Goal: Information Seeking & Learning: Learn about a topic

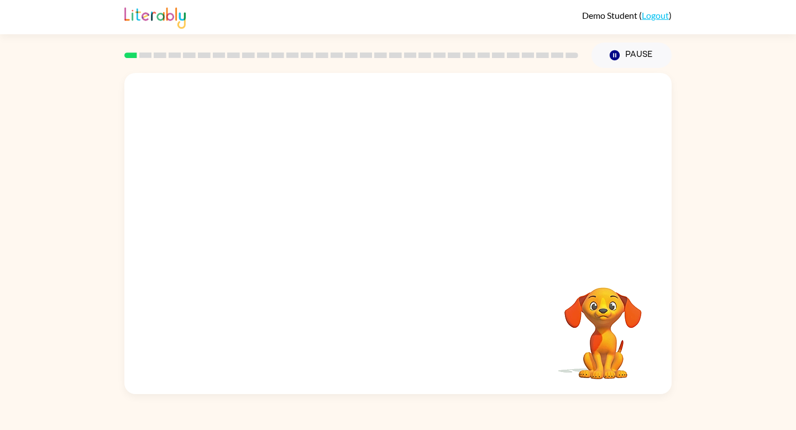
click at [255, 202] on video "Your browser must support playing .mp4 files to use Literably. Please try using…" at bounding box center [397, 168] width 547 height 191
click at [398, 239] on div at bounding box center [397, 239] width 71 height 40
click at [398, 239] on icon "button" at bounding box center [397, 239] width 13 height 13
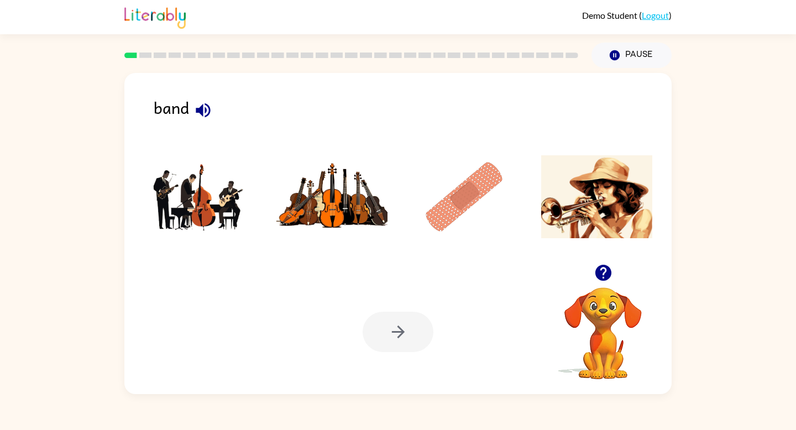
click at [201, 198] on img at bounding box center [200, 196] width 112 height 83
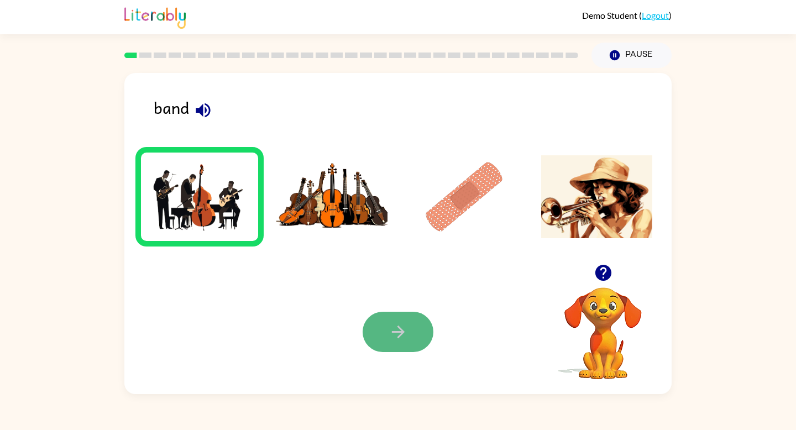
click at [402, 338] on icon "button" at bounding box center [397, 331] width 19 height 19
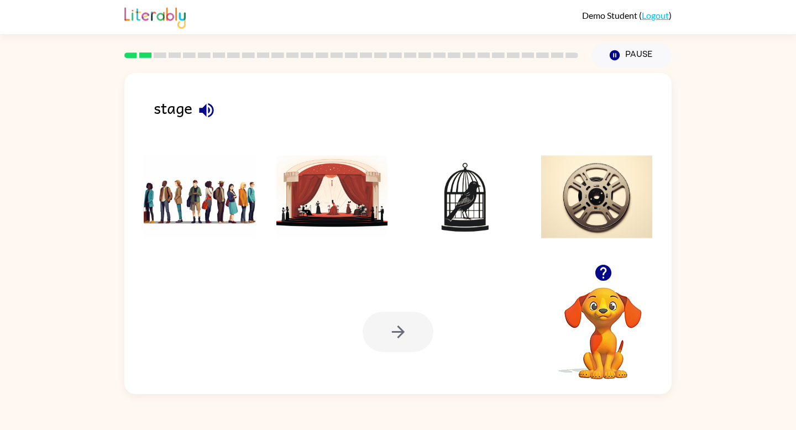
click at [334, 211] on img at bounding box center [332, 196] width 112 height 83
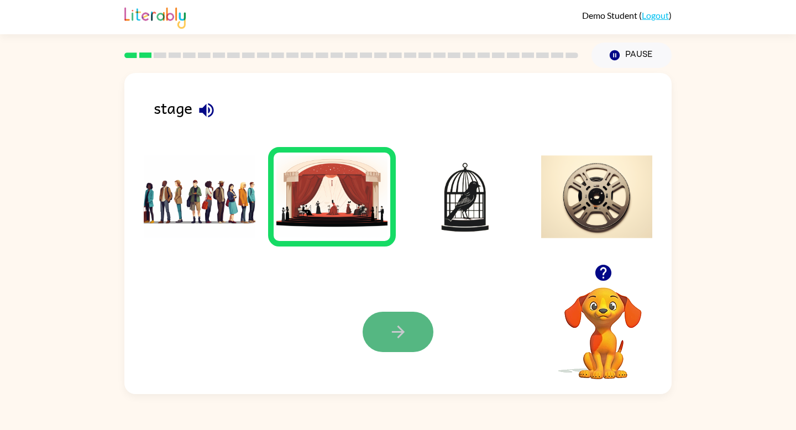
click at [417, 344] on button "button" at bounding box center [397, 332] width 71 height 40
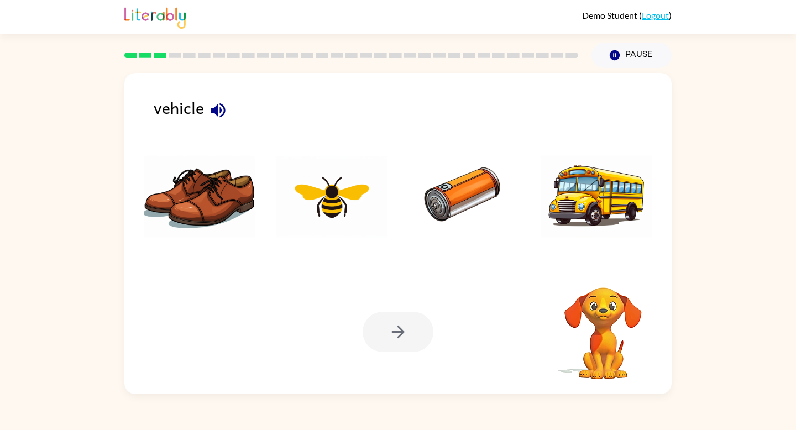
click at [580, 196] on img at bounding box center [597, 196] width 112 height 83
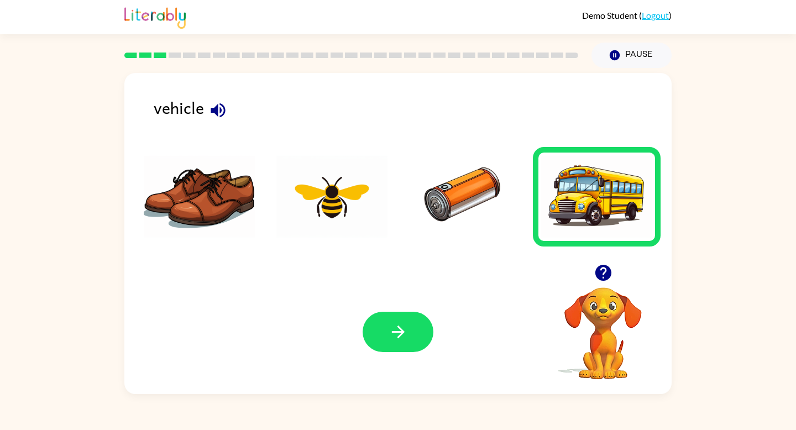
click at [210, 107] on icon "button" at bounding box center [217, 110] width 19 height 19
click at [404, 330] on icon "button" at bounding box center [397, 331] width 19 height 19
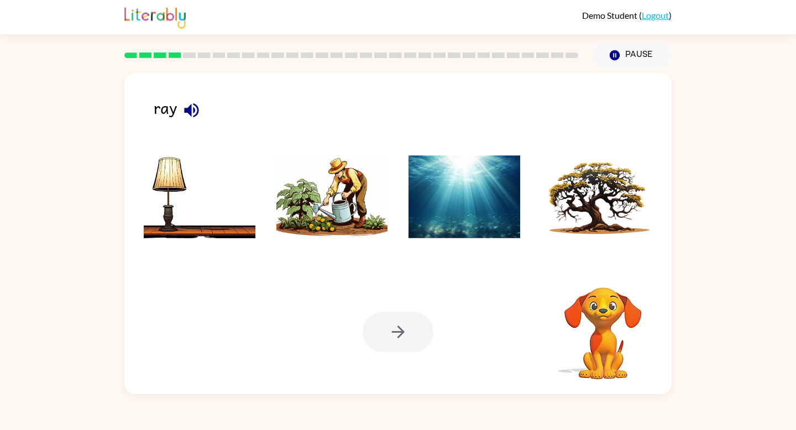
click at [459, 192] on img at bounding box center [464, 196] width 112 height 83
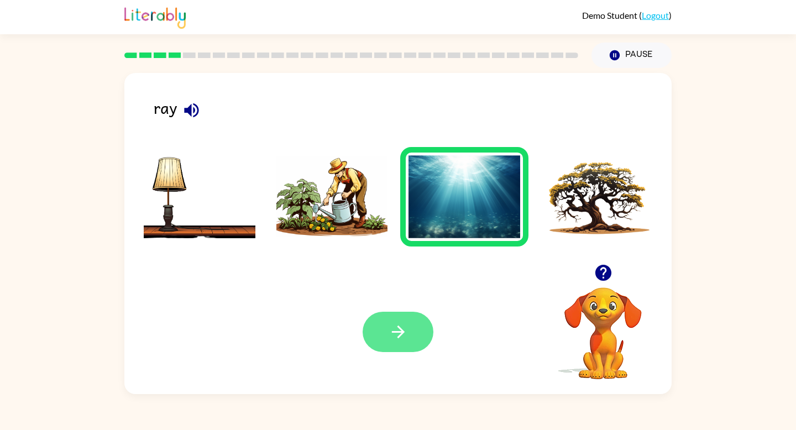
click at [392, 338] on icon "button" at bounding box center [397, 331] width 19 height 19
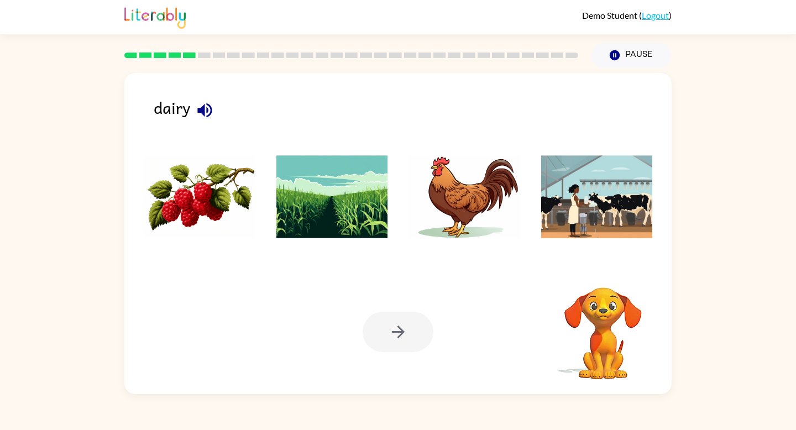
click at [588, 197] on img at bounding box center [597, 196] width 112 height 83
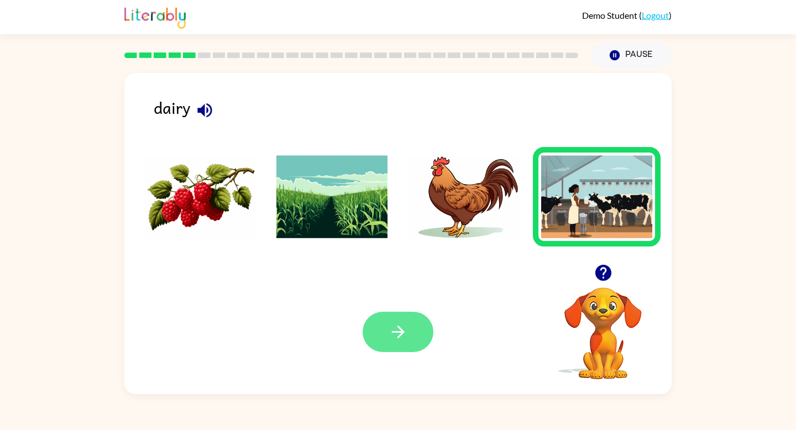
click at [393, 339] on icon "button" at bounding box center [397, 331] width 19 height 19
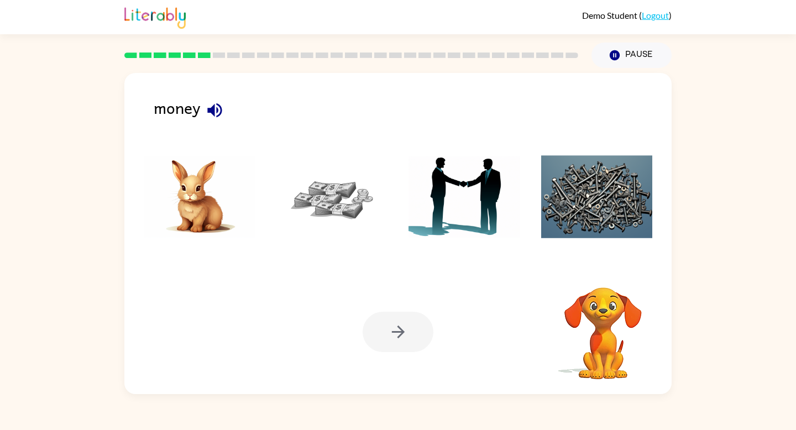
click at [340, 207] on img at bounding box center [332, 196] width 112 height 83
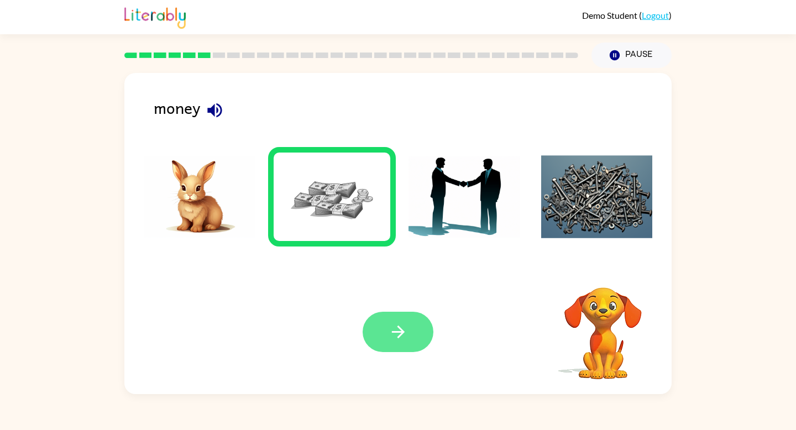
click at [404, 351] on button "button" at bounding box center [397, 332] width 71 height 40
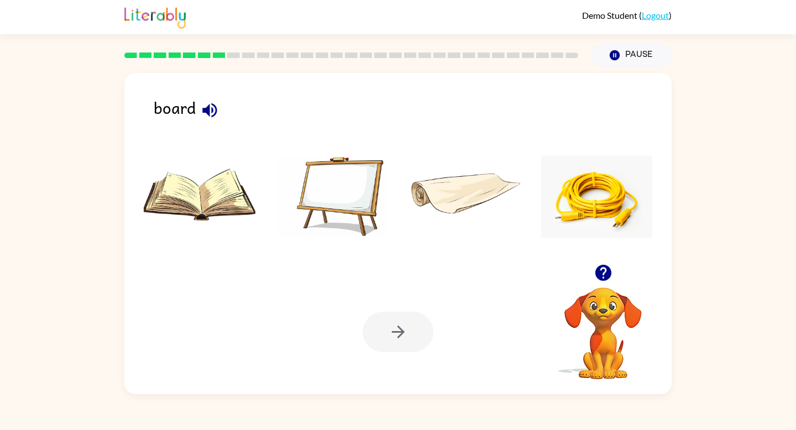
click at [351, 202] on img at bounding box center [332, 196] width 112 height 83
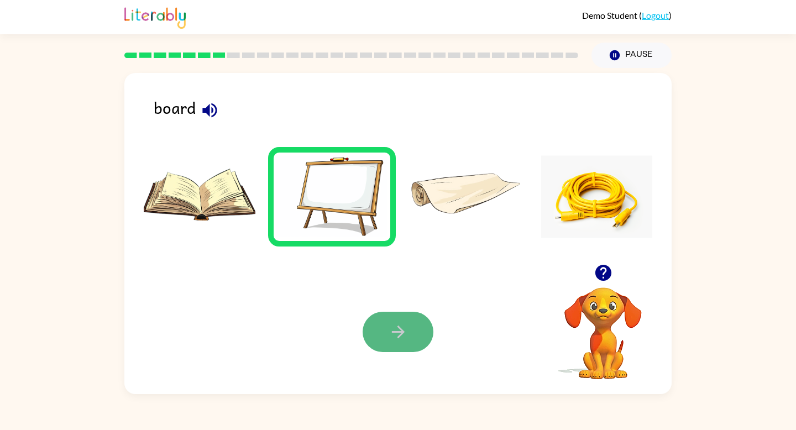
click at [403, 346] on button "button" at bounding box center [397, 332] width 71 height 40
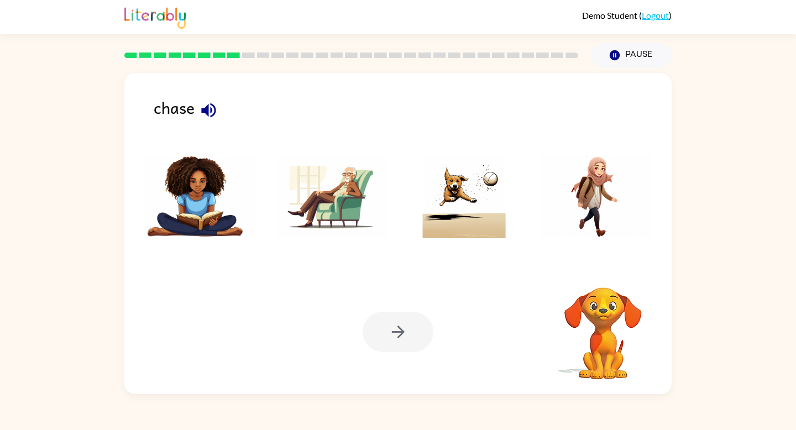
click at [473, 216] on img at bounding box center [464, 196] width 112 height 83
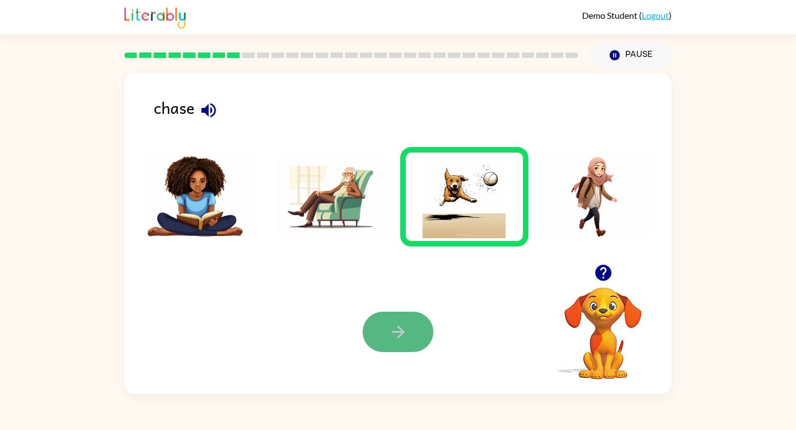
click at [388, 335] on icon "button" at bounding box center [397, 331] width 19 height 19
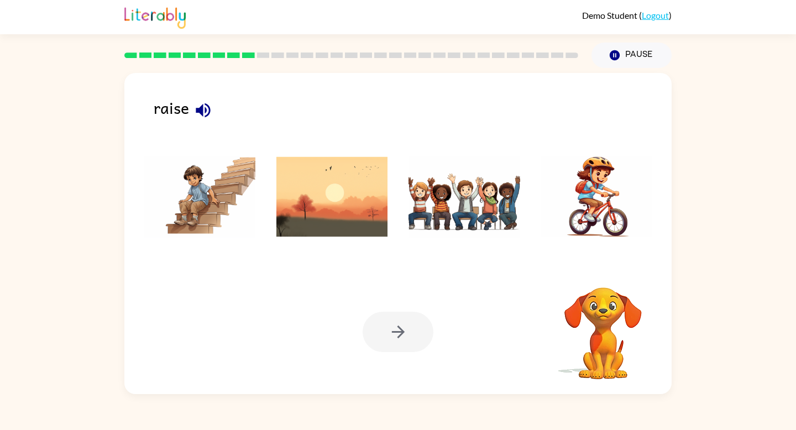
click at [456, 192] on img at bounding box center [464, 196] width 112 height 83
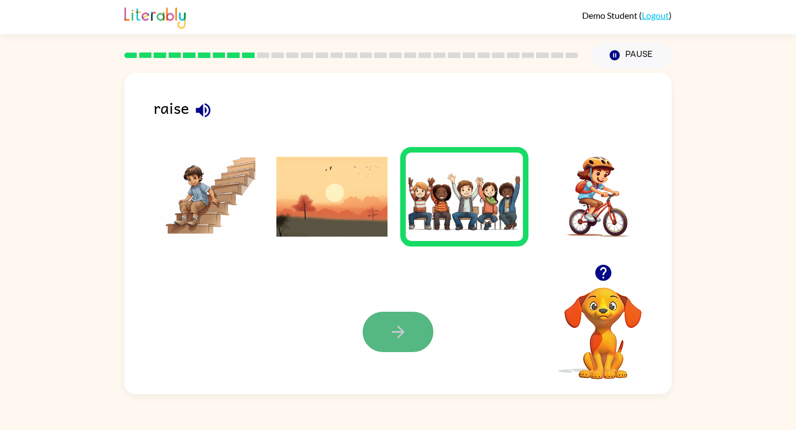
click at [398, 339] on icon "button" at bounding box center [397, 331] width 19 height 19
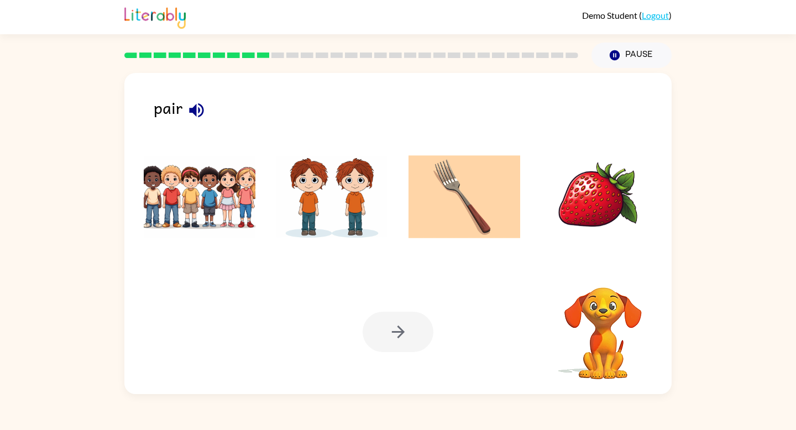
click at [336, 200] on img at bounding box center [332, 196] width 112 height 83
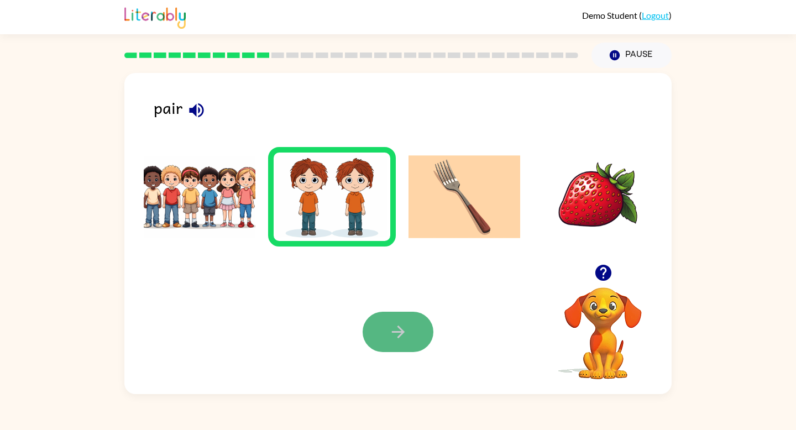
click at [395, 332] on icon "button" at bounding box center [397, 331] width 13 height 13
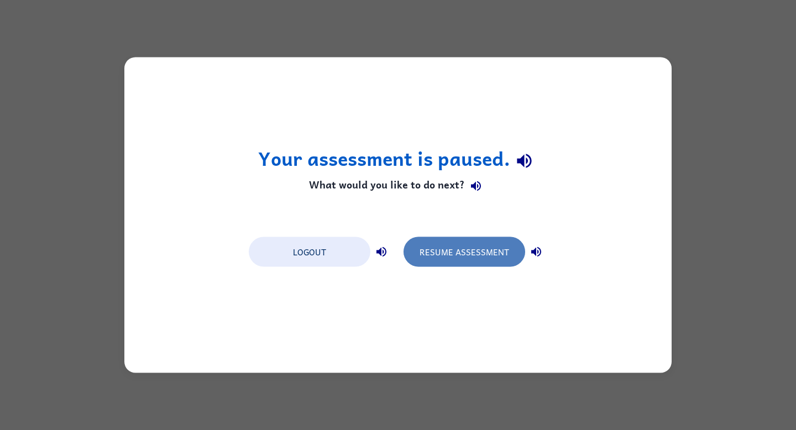
click at [456, 258] on button "Resume Assessment" at bounding box center [464, 252] width 122 height 30
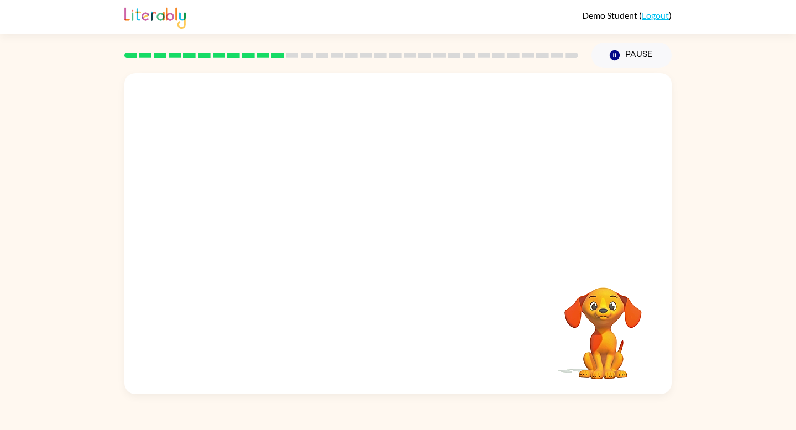
click at [292, 56] on rect at bounding box center [292, 55] width 13 height 6
click at [545, 101] on video "Your browser must support playing .mp4 files to use Literably. Please try using…" at bounding box center [397, 168] width 547 height 191
click at [545, 103] on video "Your browser must support playing .mp4 files to use Literably. Please try using…" at bounding box center [397, 168] width 547 height 191
click at [293, 214] on video "Your browser must support playing .mp4 files to use Literably. Please try using…" at bounding box center [397, 168] width 547 height 191
click at [545, 107] on video "Your browser must support playing .mp4 files to use Literably. Please try using…" at bounding box center [397, 168] width 547 height 191
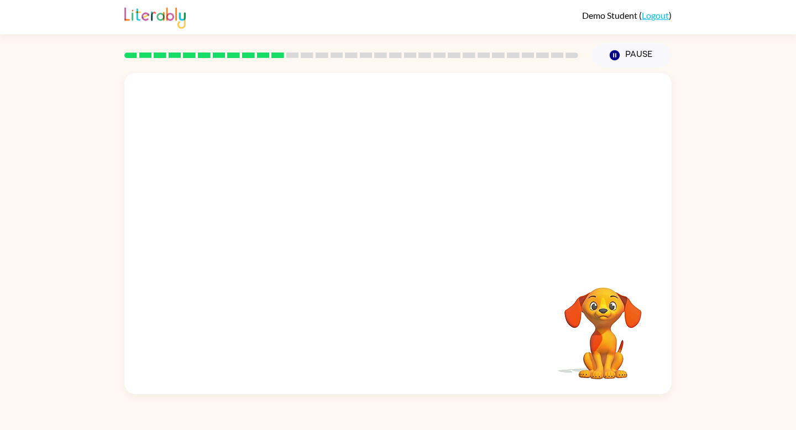
click at [541, 103] on video "Your browser must support playing .mp4 files to use Literably. Please try using…" at bounding box center [397, 168] width 547 height 191
click at [270, 219] on video "Your browser must support playing .mp4 files to use Literably. Please try using…" at bounding box center [397, 168] width 547 height 191
click at [398, 236] on icon "button" at bounding box center [397, 238] width 19 height 19
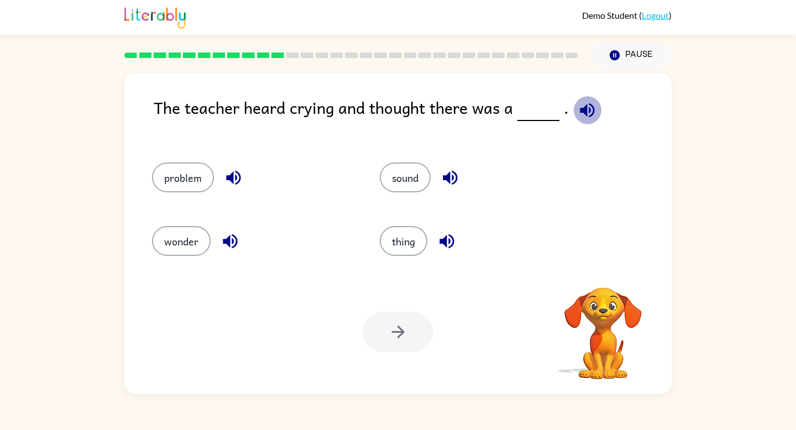
click at [586, 105] on icon "button" at bounding box center [586, 110] width 19 height 19
click at [193, 177] on button "problem" at bounding box center [183, 177] width 62 height 30
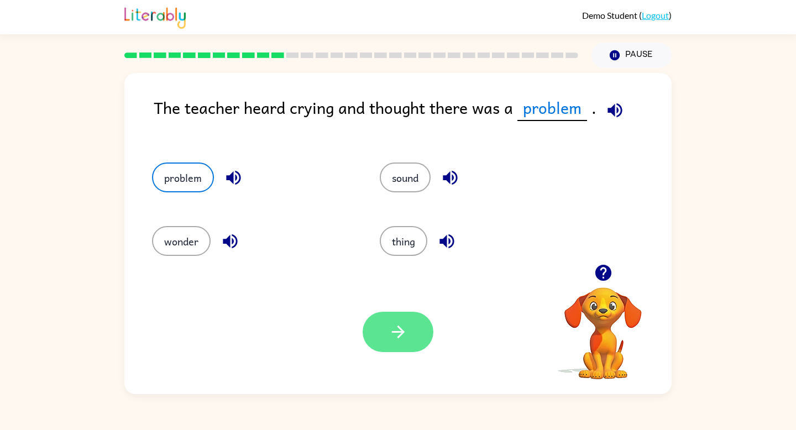
click at [406, 332] on icon "button" at bounding box center [397, 331] width 19 height 19
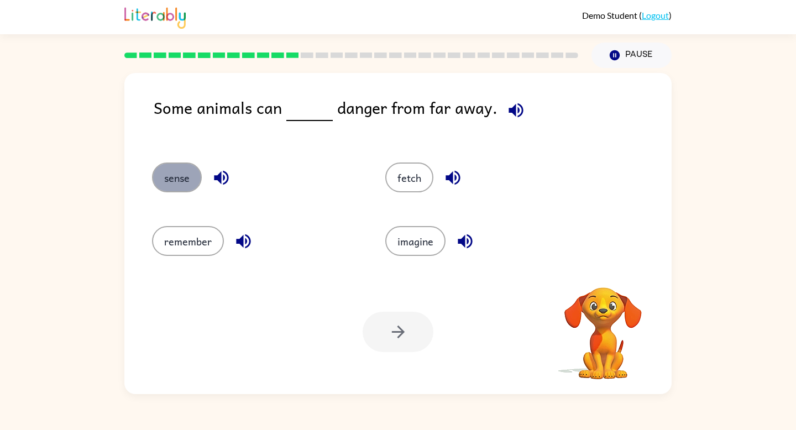
click at [177, 174] on button "sense" at bounding box center [177, 177] width 50 height 30
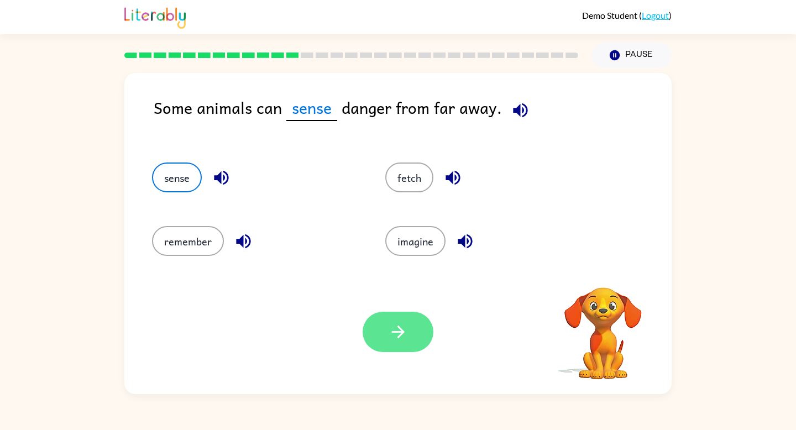
click at [409, 332] on button "button" at bounding box center [397, 332] width 71 height 40
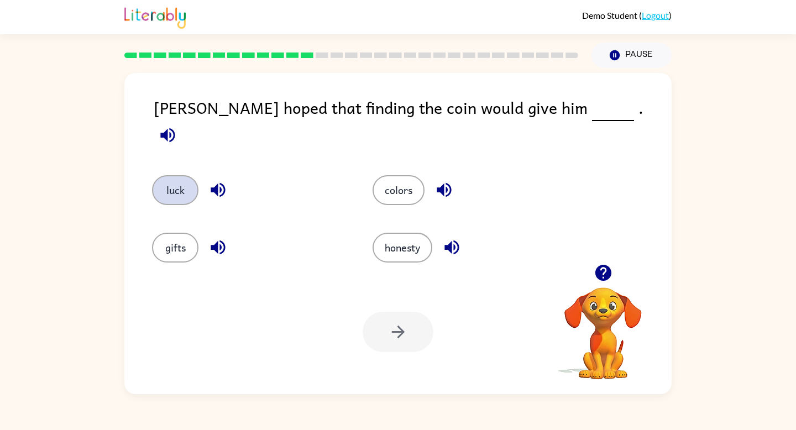
click at [178, 182] on button "luck" at bounding box center [175, 190] width 46 height 30
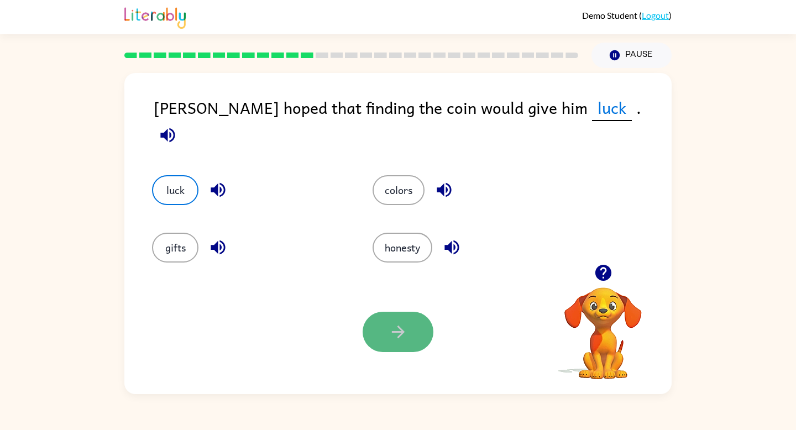
click at [393, 334] on icon "button" at bounding box center [397, 331] width 19 height 19
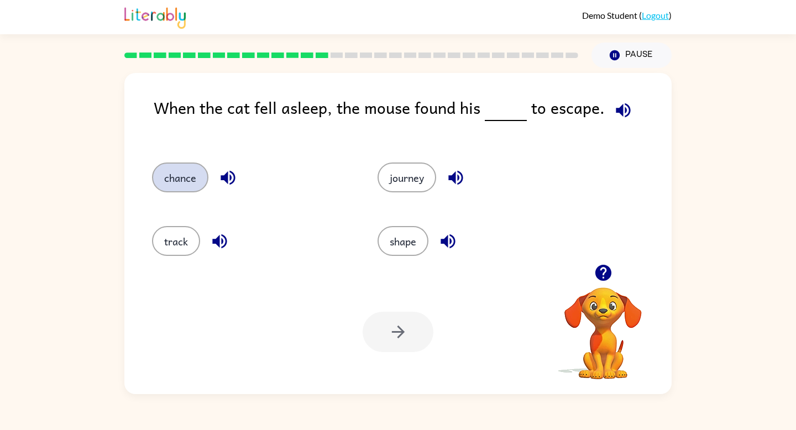
click at [177, 182] on button "chance" at bounding box center [180, 177] width 56 height 30
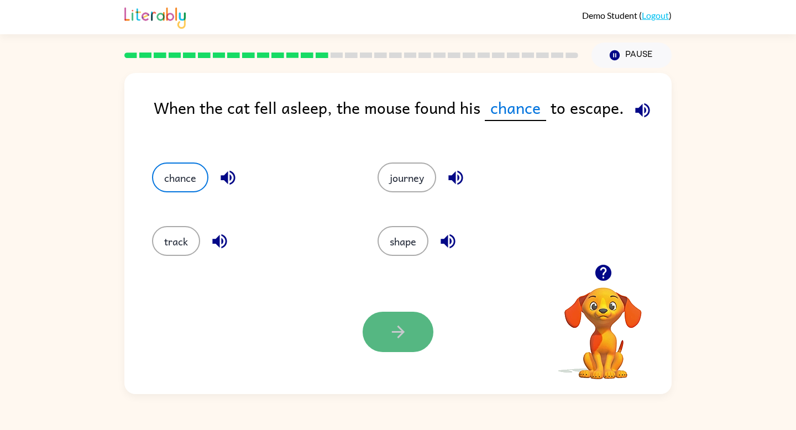
click at [420, 339] on button "button" at bounding box center [397, 332] width 71 height 40
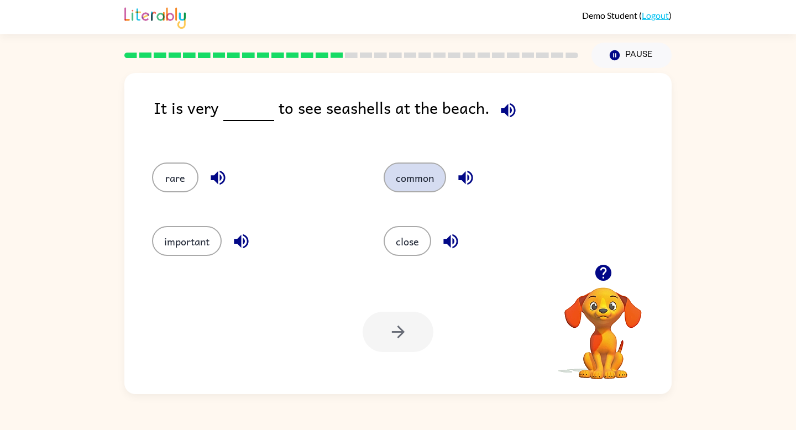
click at [420, 169] on button "common" at bounding box center [414, 177] width 62 height 30
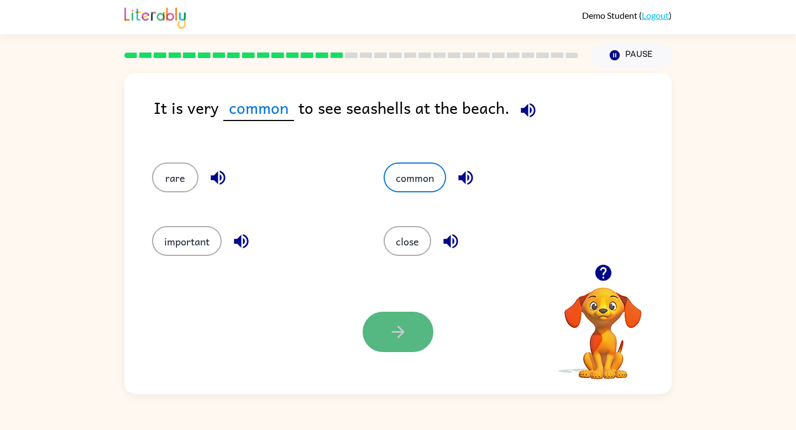
click at [413, 335] on button "button" at bounding box center [397, 332] width 71 height 40
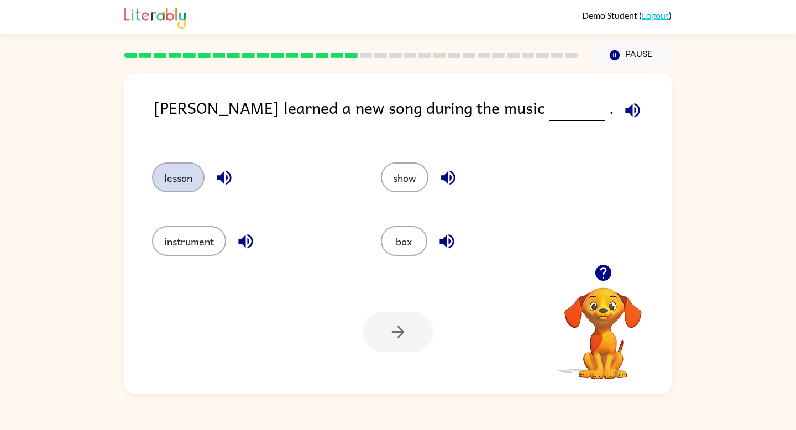
click at [190, 184] on button "lesson" at bounding box center [178, 177] width 52 height 30
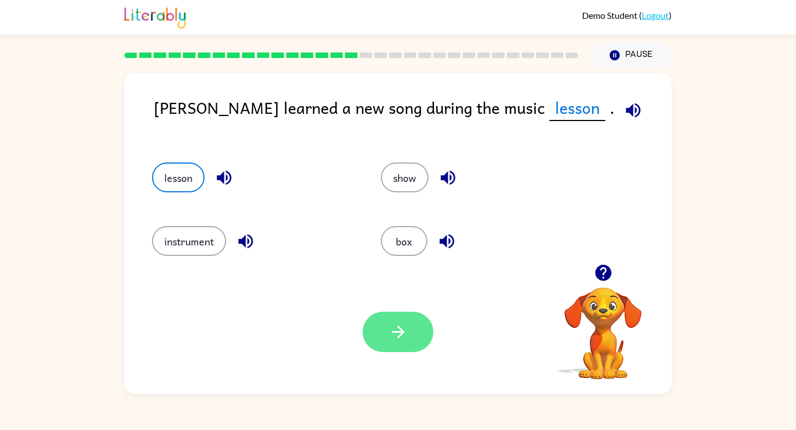
click at [400, 336] on icon "button" at bounding box center [397, 331] width 19 height 19
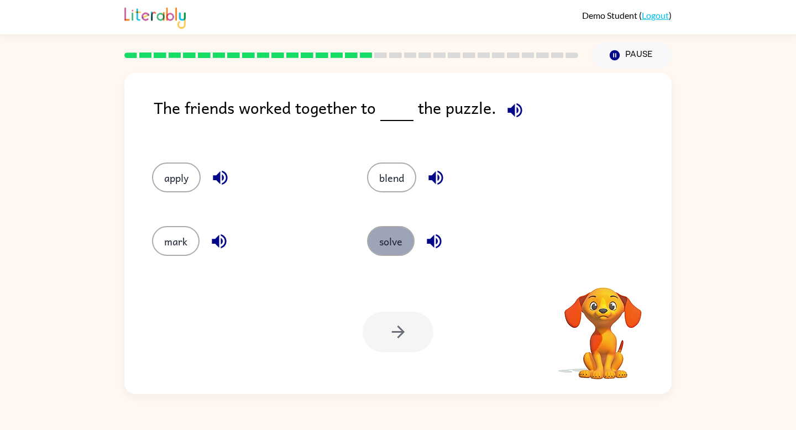
click at [391, 234] on button "solve" at bounding box center [391, 241] width 48 height 30
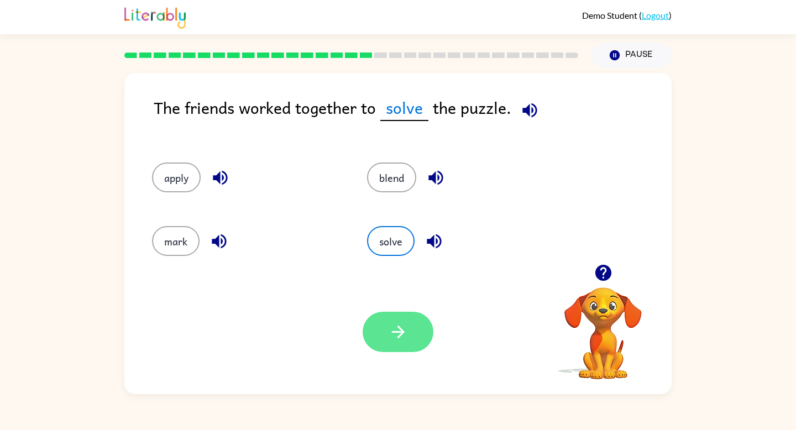
click at [396, 348] on button "button" at bounding box center [397, 332] width 71 height 40
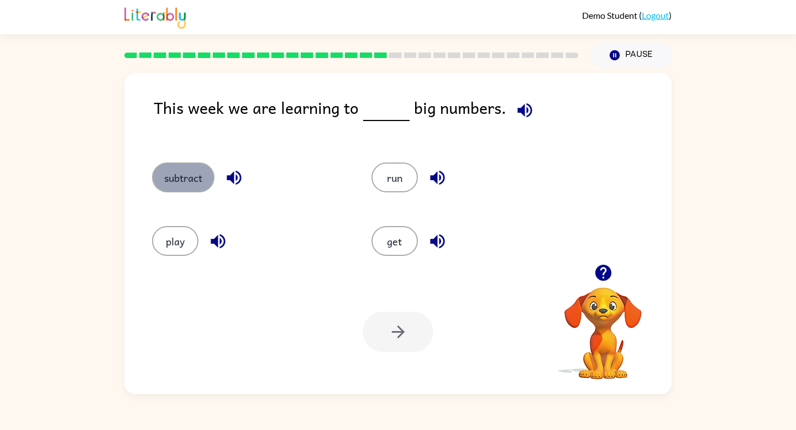
click at [190, 178] on button "subtract" at bounding box center [183, 177] width 62 height 30
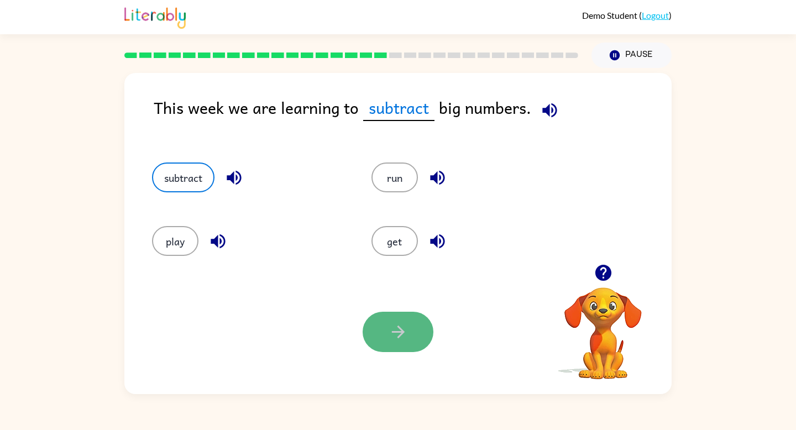
click at [385, 339] on button "button" at bounding box center [397, 332] width 71 height 40
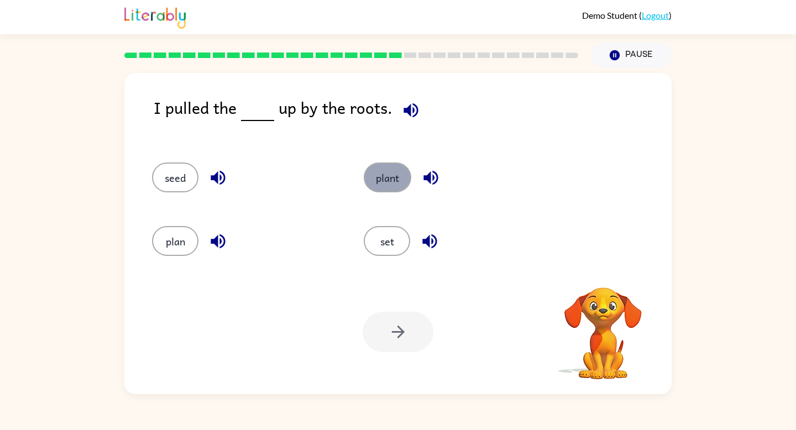
click at [392, 182] on button "plant" at bounding box center [388, 177] width 48 height 30
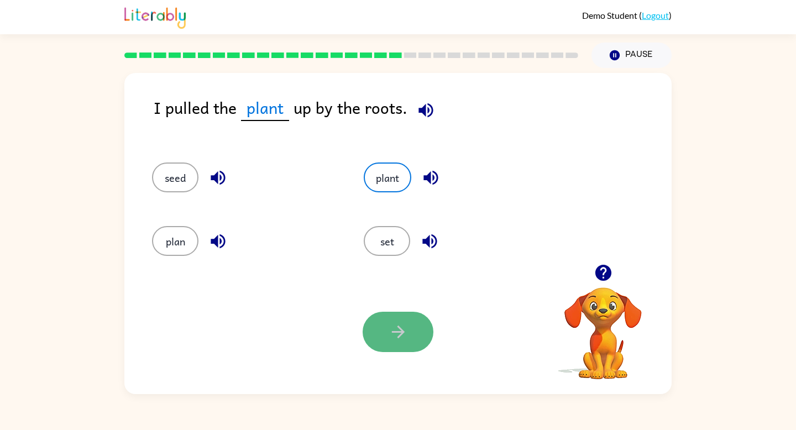
click at [395, 340] on icon "button" at bounding box center [397, 331] width 19 height 19
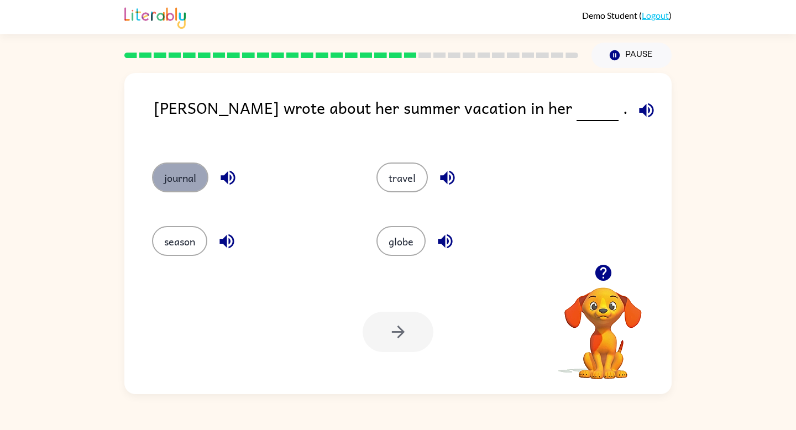
click at [159, 175] on button "journal" at bounding box center [180, 177] width 56 height 30
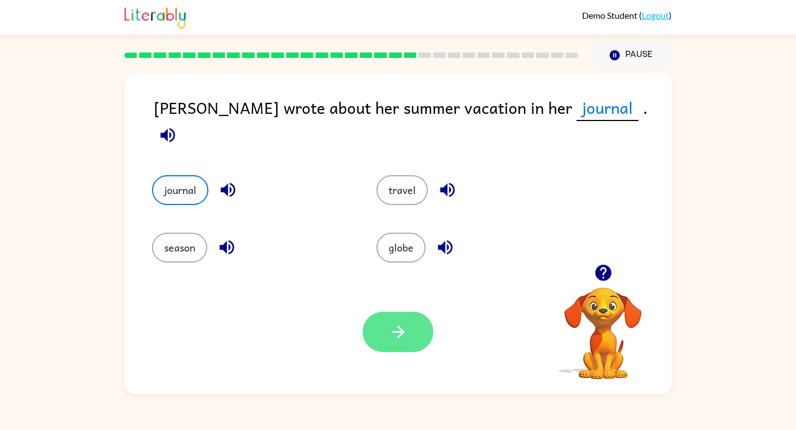
click at [410, 332] on button "button" at bounding box center [397, 332] width 71 height 40
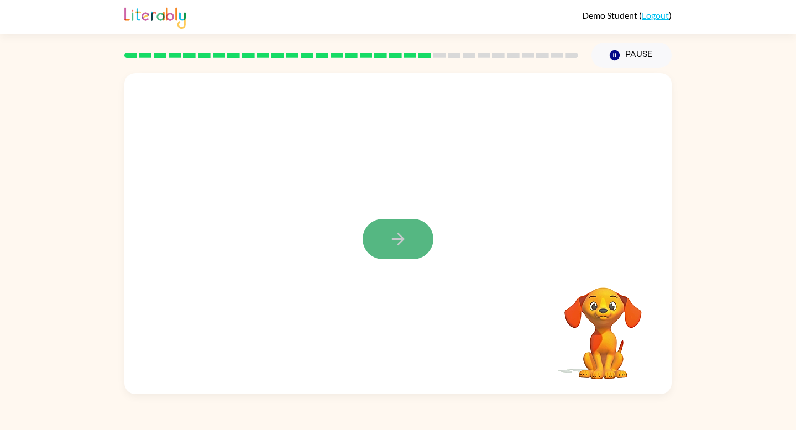
click at [391, 241] on icon "button" at bounding box center [397, 238] width 19 height 19
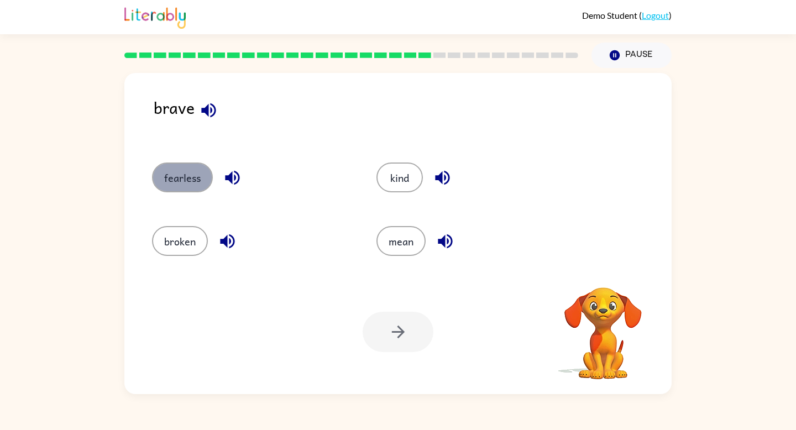
click at [184, 177] on button "fearless" at bounding box center [182, 177] width 61 height 30
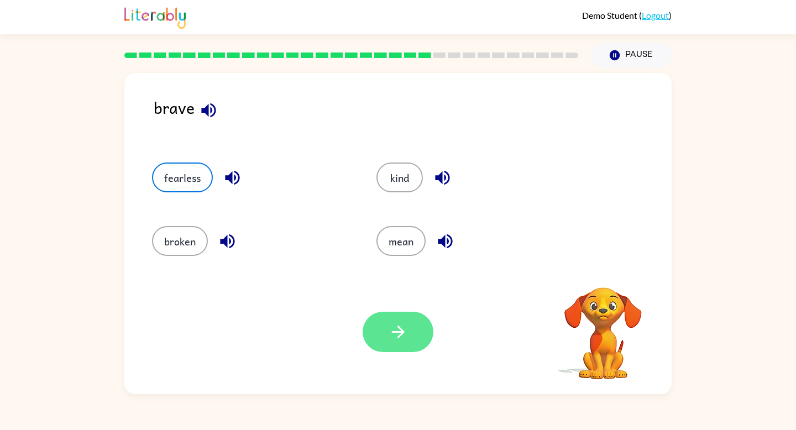
click at [407, 336] on icon "button" at bounding box center [397, 331] width 19 height 19
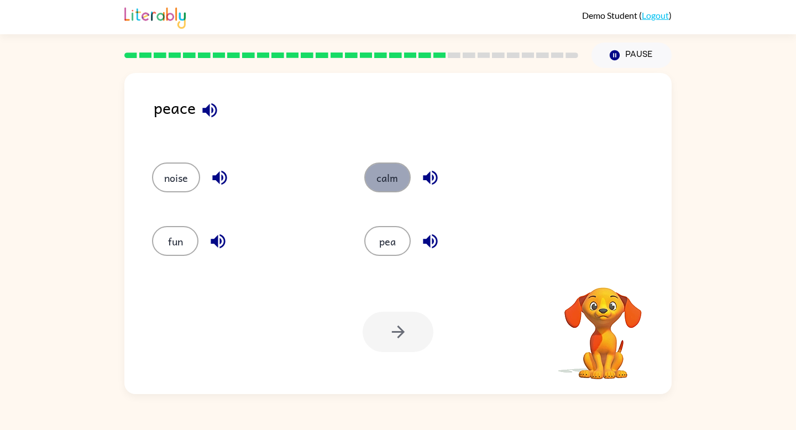
click at [404, 169] on button "calm" at bounding box center [387, 177] width 46 height 30
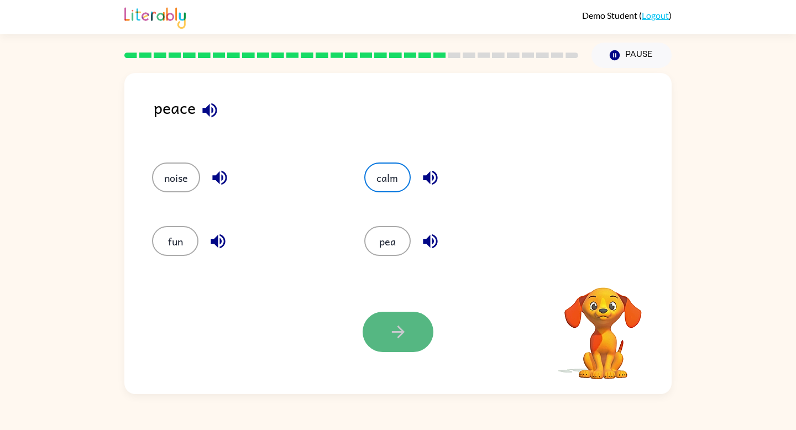
click at [387, 331] on button "button" at bounding box center [397, 332] width 71 height 40
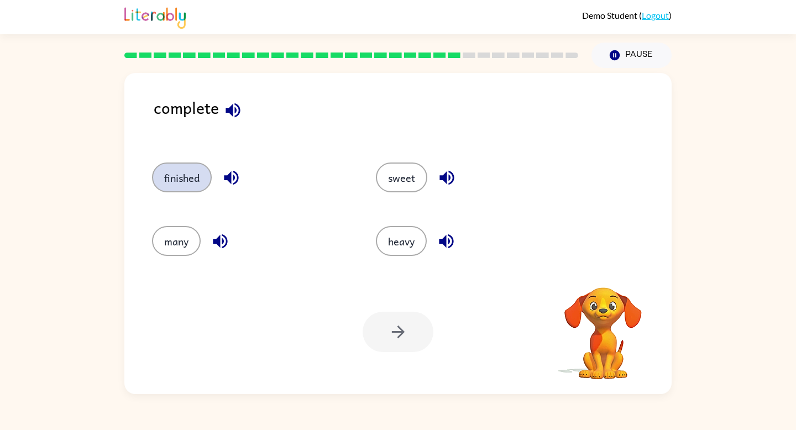
click at [191, 182] on button "finished" at bounding box center [182, 177] width 60 height 30
click at [401, 339] on icon "button" at bounding box center [397, 331] width 19 height 19
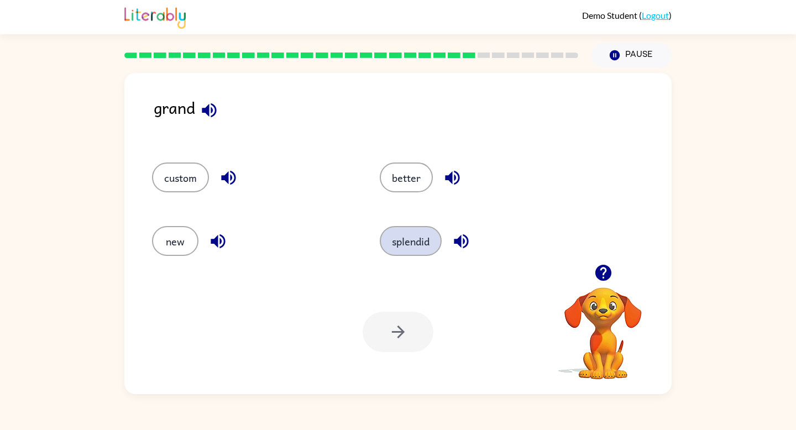
click at [414, 255] on button "splendid" at bounding box center [411, 241] width 62 height 30
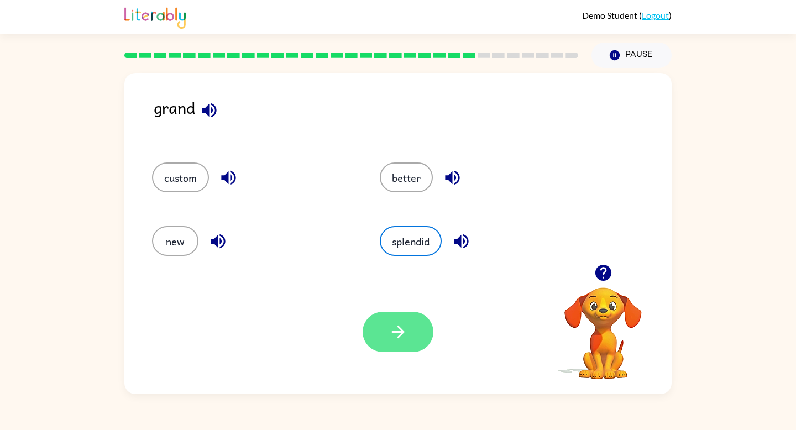
click at [392, 328] on icon "button" at bounding box center [397, 331] width 19 height 19
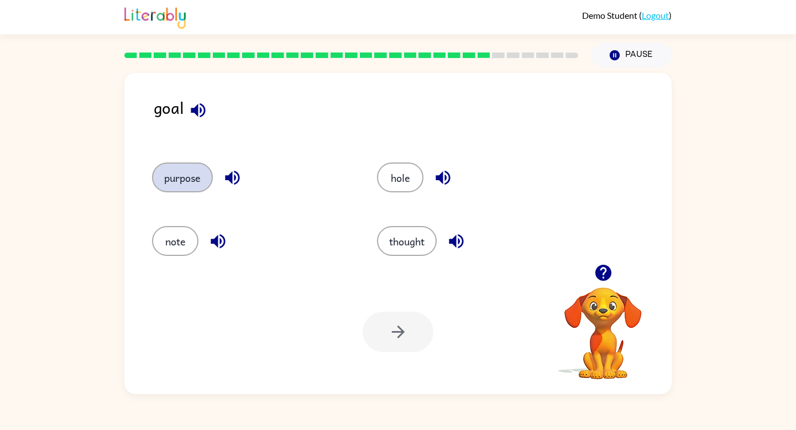
click at [164, 169] on button "purpose" at bounding box center [182, 177] width 61 height 30
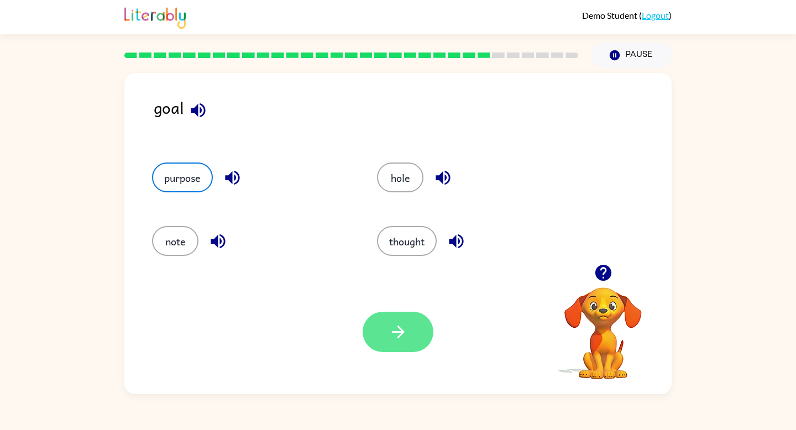
click at [401, 337] on icon "button" at bounding box center [397, 331] width 19 height 19
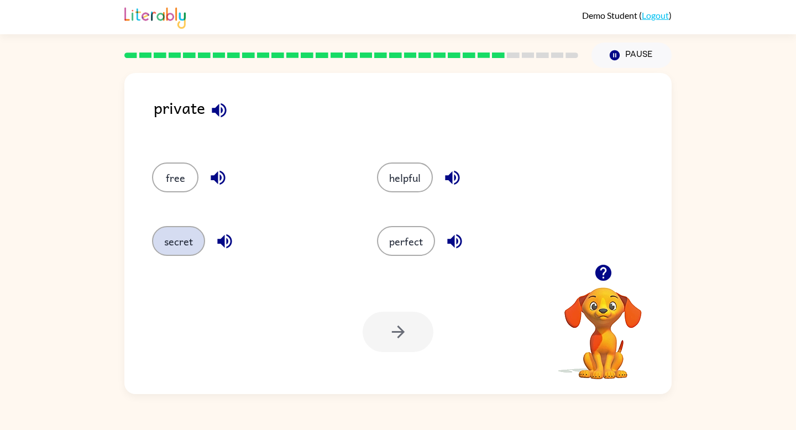
click at [179, 251] on button "secret" at bounding box center [178, 241] width 53 height 30
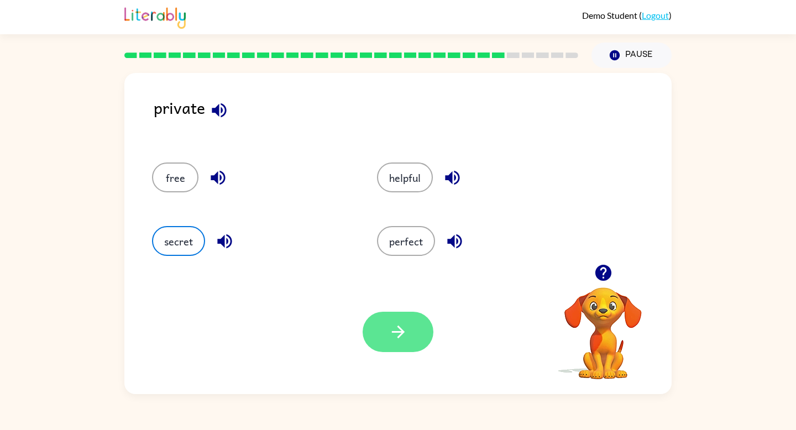
click at [406, 330] on icon "button" at bounding box center [397, 331] width 19 height 19
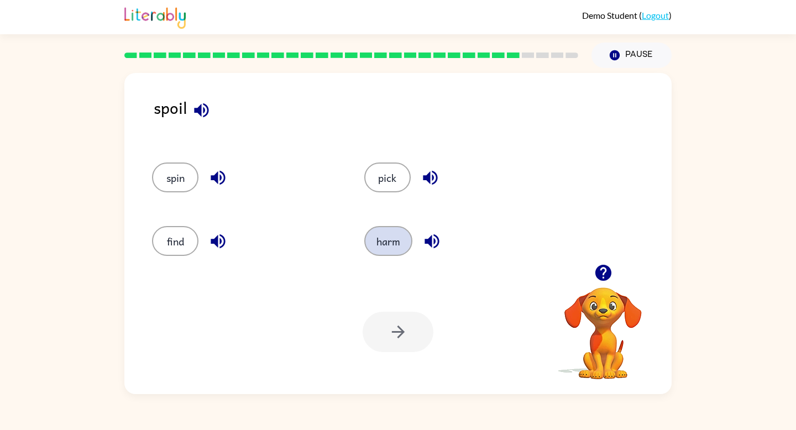
click at [383, 248] on button "harm" at bounding box center [388, 241] width 48 height 30
click at [393, 329] on icon "button" at bounding box center [397, 331] width 19 height 19
click at [383, 247] on button "believe" at bounding box center [400, 241] width 57 height 30
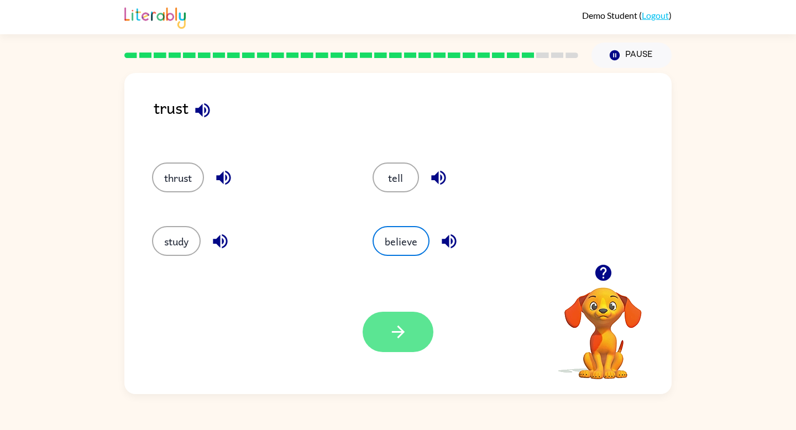
click at [385, 330] on button "button" at bounding box center [397, 332] width 71 height 40
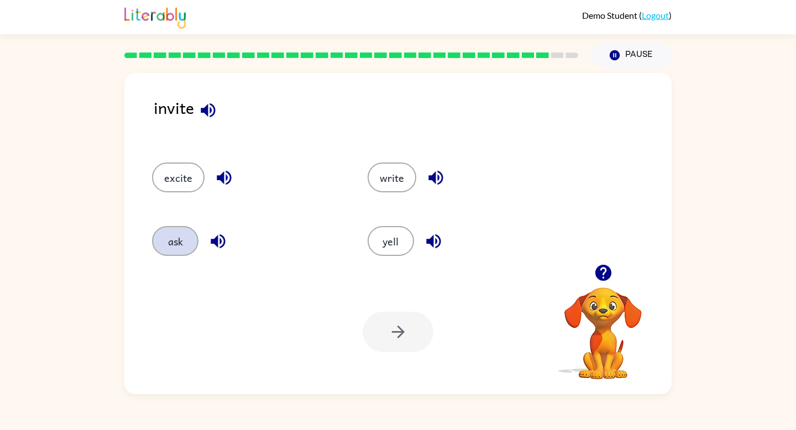
click at [173, 249] on button "ask" at bounding box center [175, 241] width 46 height 30
click at [404, 329] on icon "button" at bounding box center [397, 331] width 19 height 19
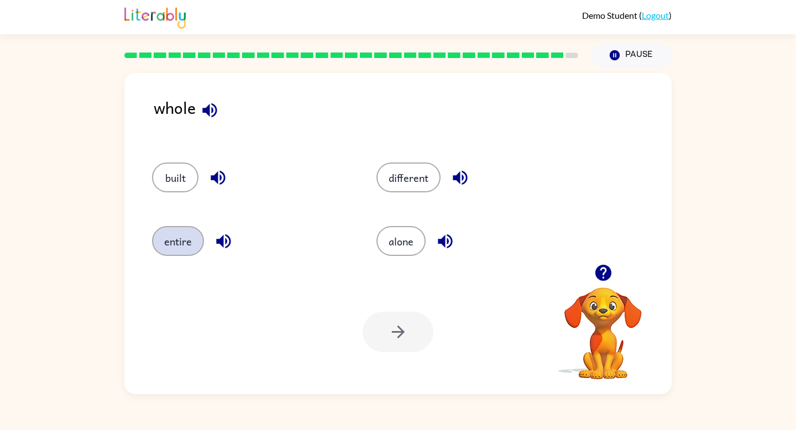
click at [181, 247] on button "entire" at bounding box center [178, 241] width 52 height 30
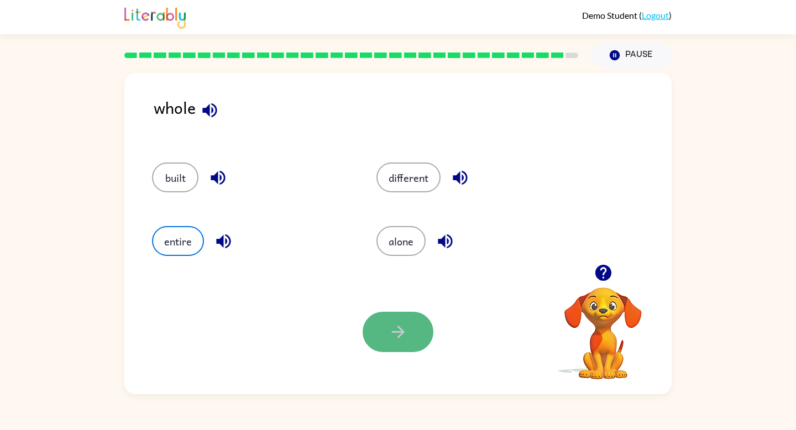
click at [385, 323] on button "button" at bounding box center [397, 332] width 71 height 40
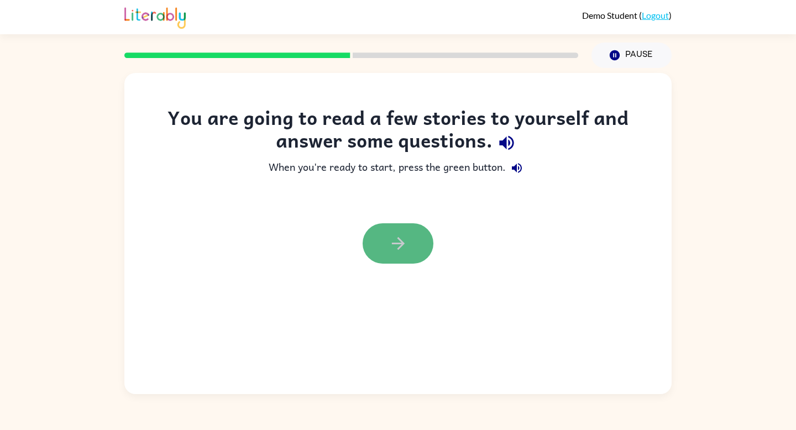
click at [396, 251] on icon "button" at bounding box center [397, 243] width 19 height 19
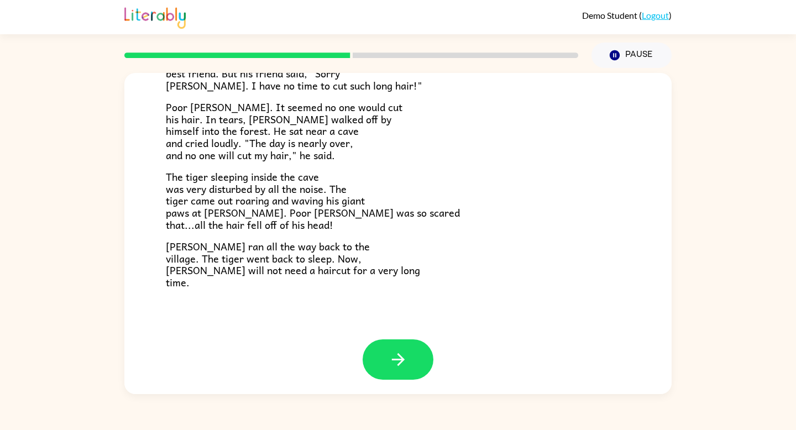
scroll to position [248, 0]
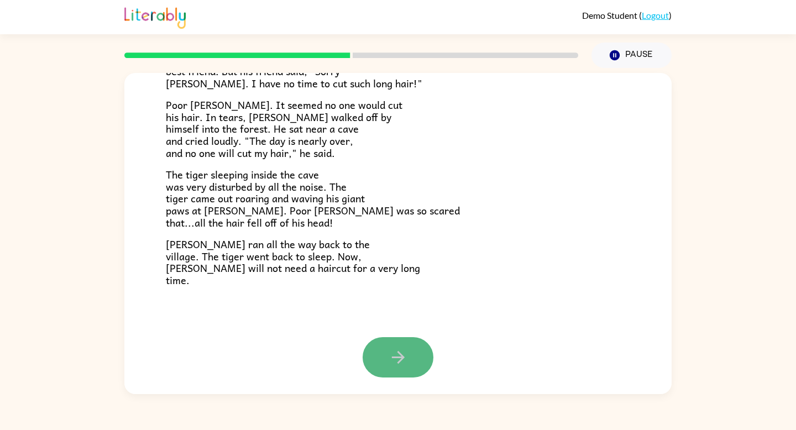
click at [395, 362] on icon "button" at bounding box center [397, 357] width 19 height 19
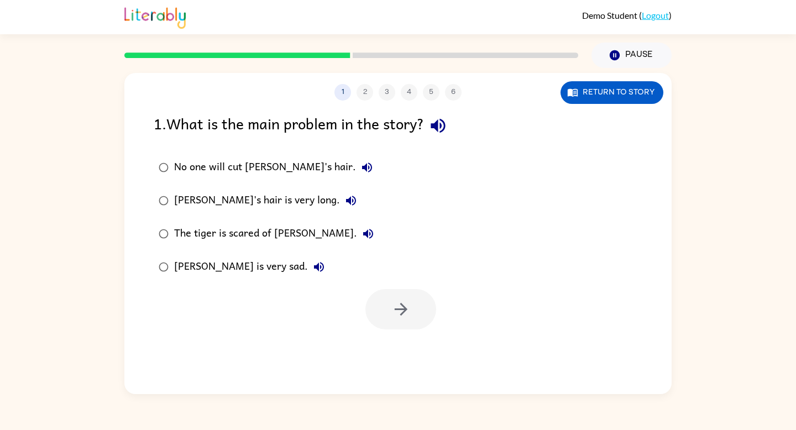
scroll to position [0, 0]
click at [249, 196] on div "Sam's hair is very long." at bounding box center [268, 201] width 188 height 22
click at [405, 314] on icon "button" at bounding box center [400, 308] width 19 height 19
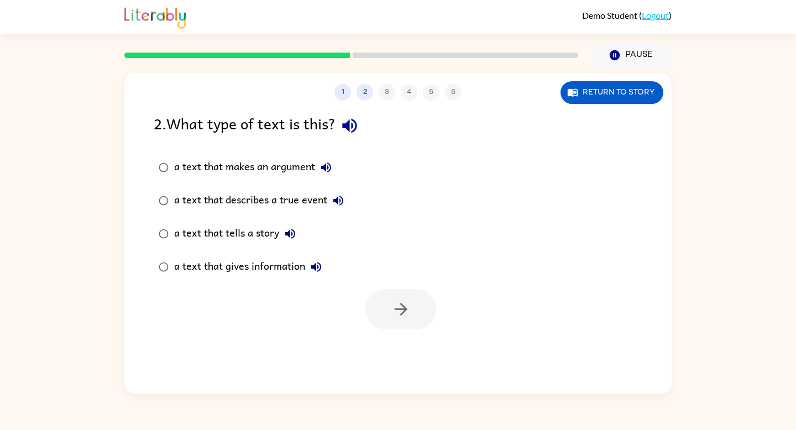
click at [224, 228] on div "a text that tells a story" at bounding box center [237, 234] width 127 height 22
click at [407, 317] on icon "button" at bounding box center [400, 308] width 19 height 19
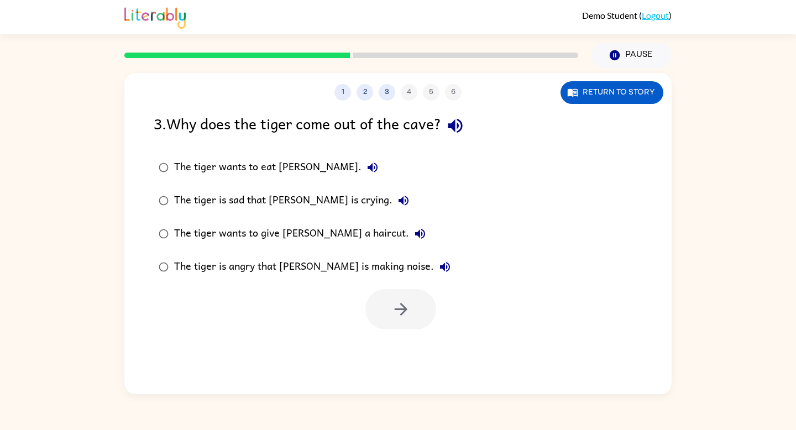
click at [256, 160] on div "The tiger wants to eat Sam." at bounding box center [278, 167] width 209 height 22
click at [406, 309] on icon "button" at bounding box center [400, 309] width 13 height 13
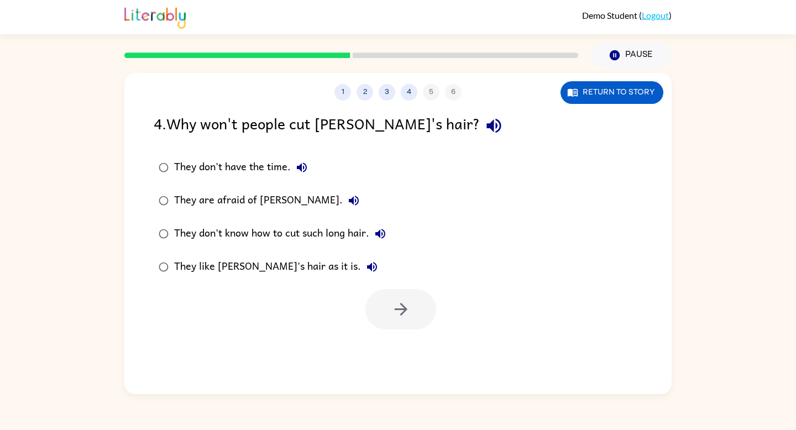
click at [255, 239] on div "They don't know how to cut such long hair." at bounding box center [282, 234] width 217 height 22
click at [424, 313] on button "button" at bounding box center [400, 309] width 71 height 40
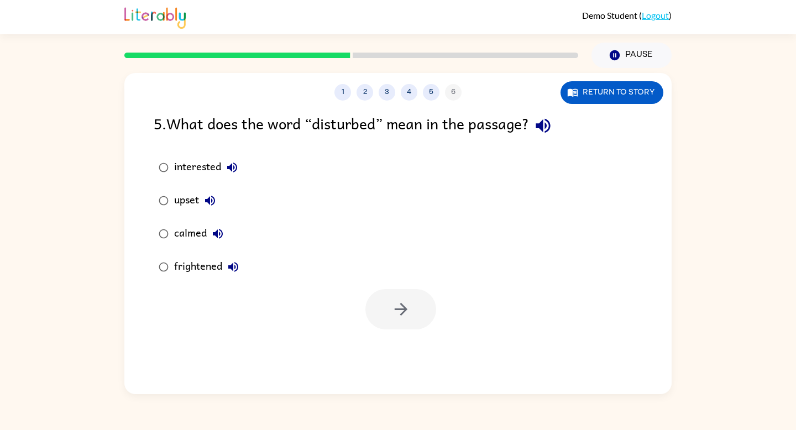
click at [184, 199] on div "upset" at bounding box center [197, 201] width 47 height 22
click at [398, 310] on icon "button" at bounding box center [400, 308] width 19 height 19
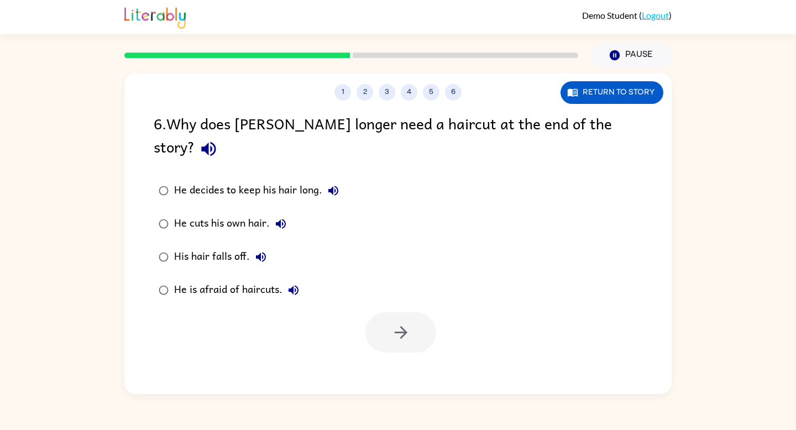
click at [220, 180] on div "He decides to keep his hair long." at bounding box center [259, 191] width 170 height 22
click at [416, 316] on button "button" at bounding box center [400, 332] width 71 height 40
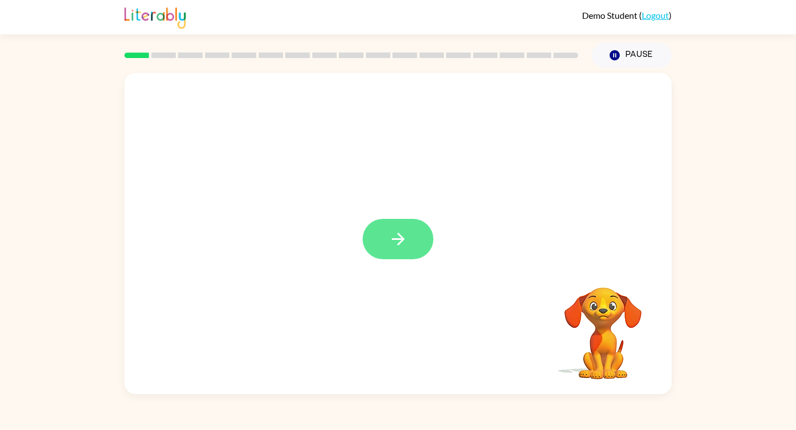
click at [410, 234] on button "button" at bounding box center [397, 239] width 71 height 40
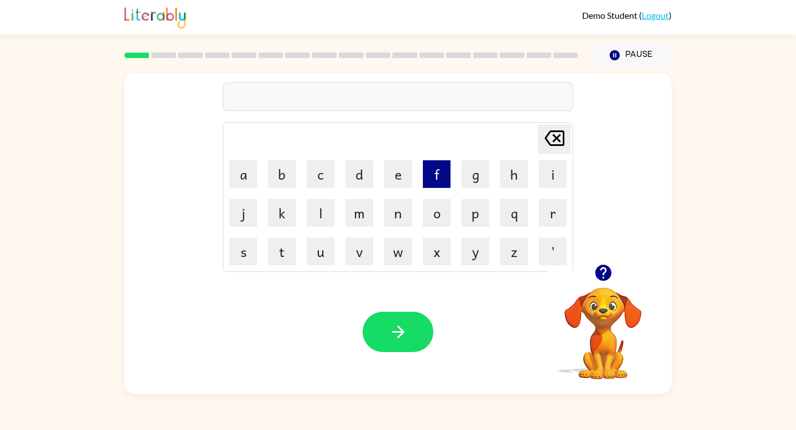
click at [432, 172] on button "f" at bounding box center [437, 174] width 28 height 28
click at [239, 174] on button "a" at bounding box center [243, 174] width 28 height 28
click at [392, 216] on button "n" at bounding box center [398, 213] width 28 height 28
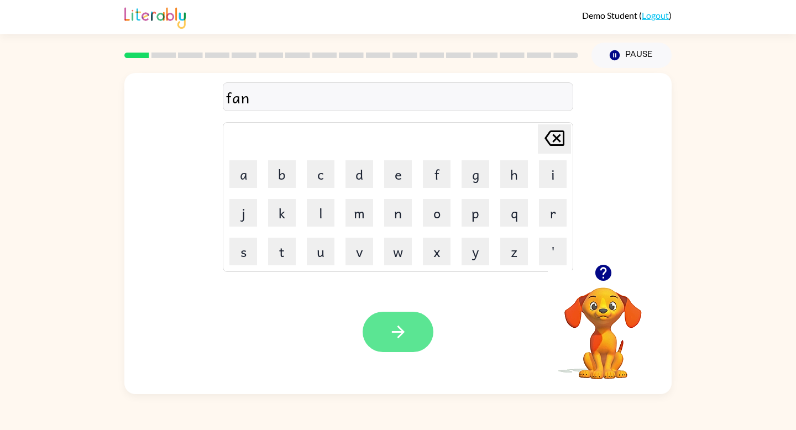
click at [406, 343] on button "button" at bounding box center [397, 332] width 71 height 40
